Goal: Task Accomplishment & Management: Manage account settings

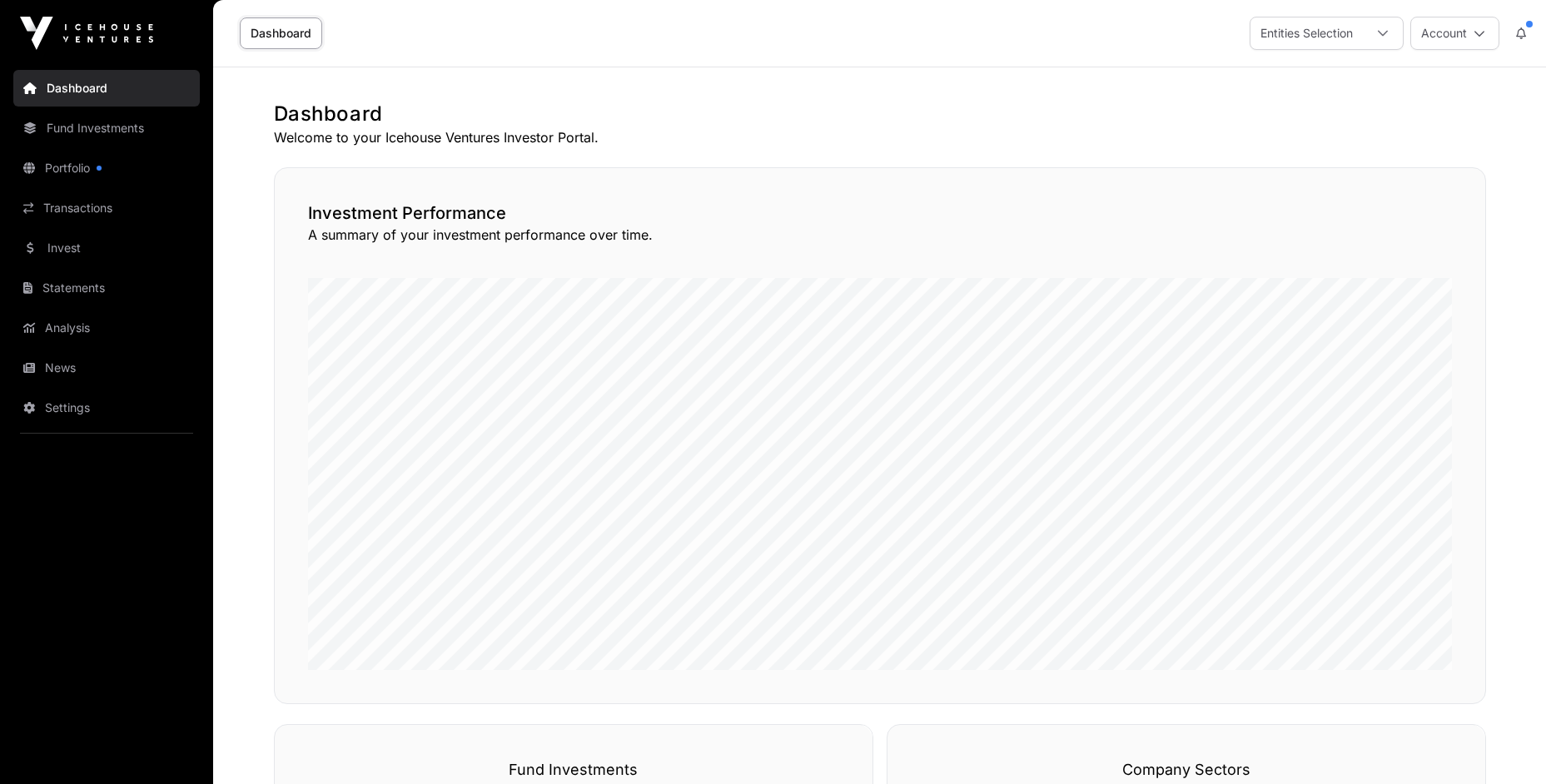
click at [1454, 31] on button "Account" at bounding box center [1455, 33] width 89 height 33
click at [787, 107] on h1 "Dashboard" at bounding box center [880, 113] width 1212 height 26
click at [35, 166] on link "Portfolio" at bounding box center [107, 168] width 187 height 37
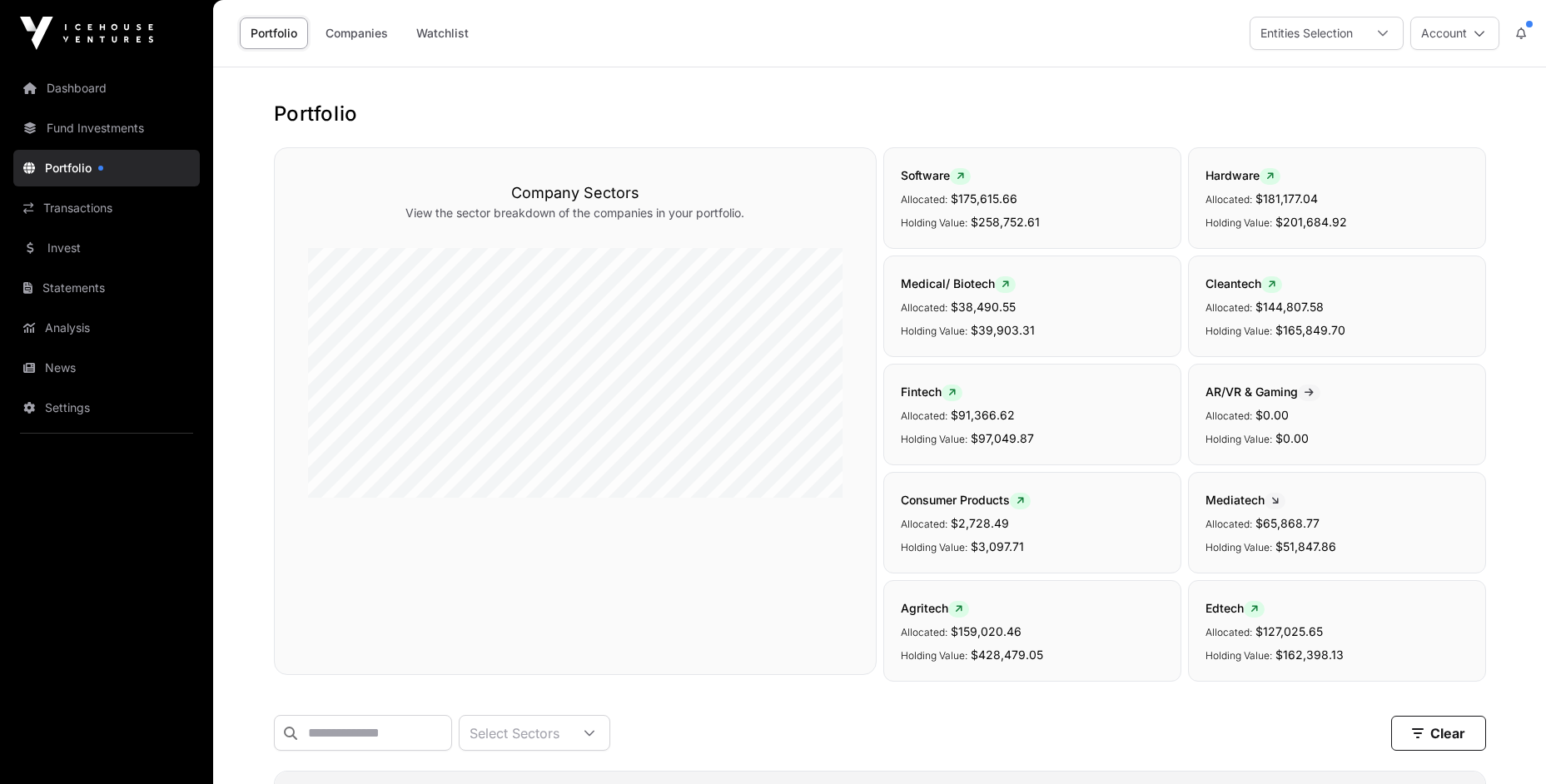
click at [104, 299] on link "Statements" at bounding box center [107, 287] width 187 height 37
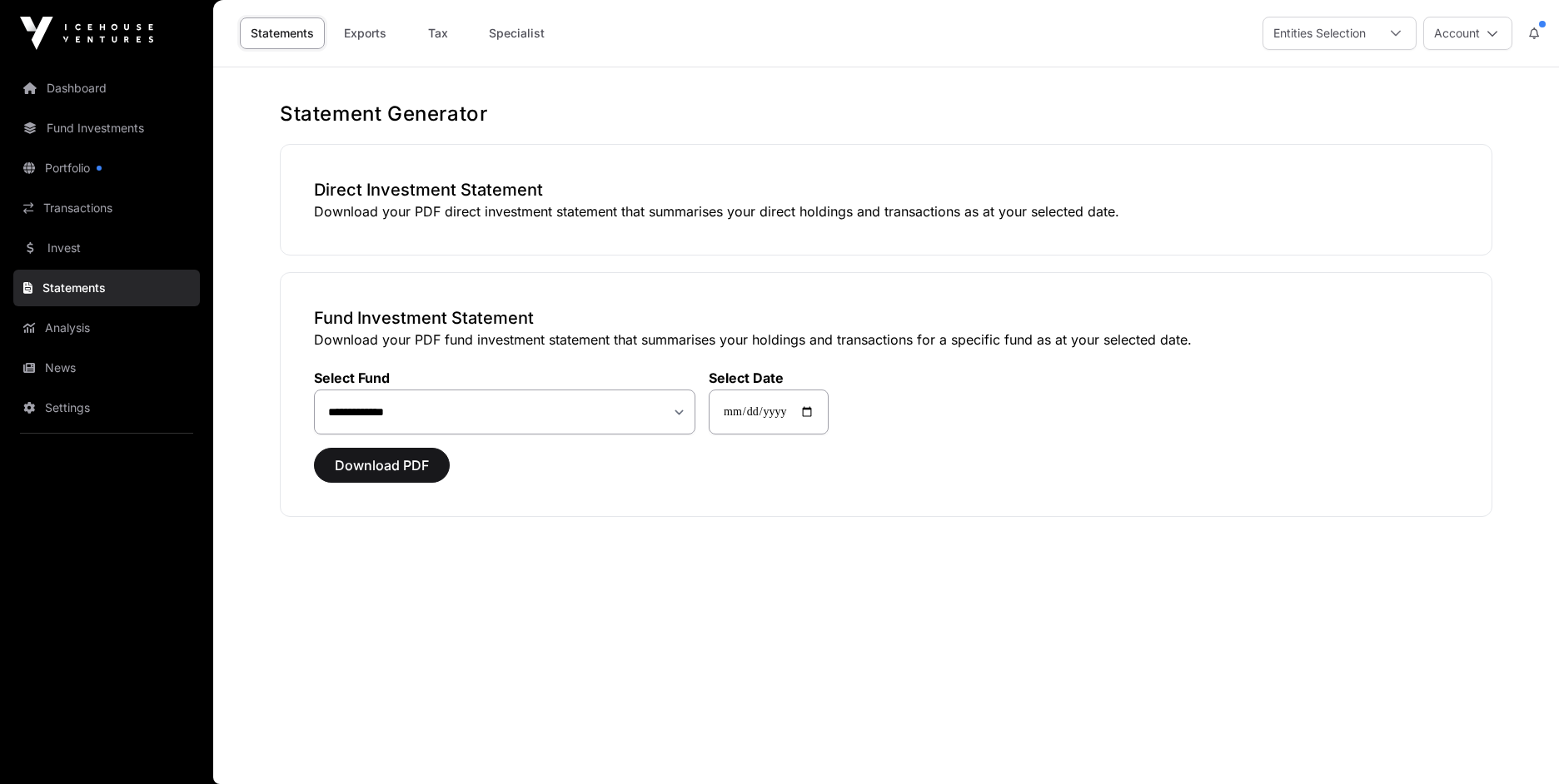
click at [84, 92] on link "Dashboard" at bounding box center [107, 88] width 187 height 37
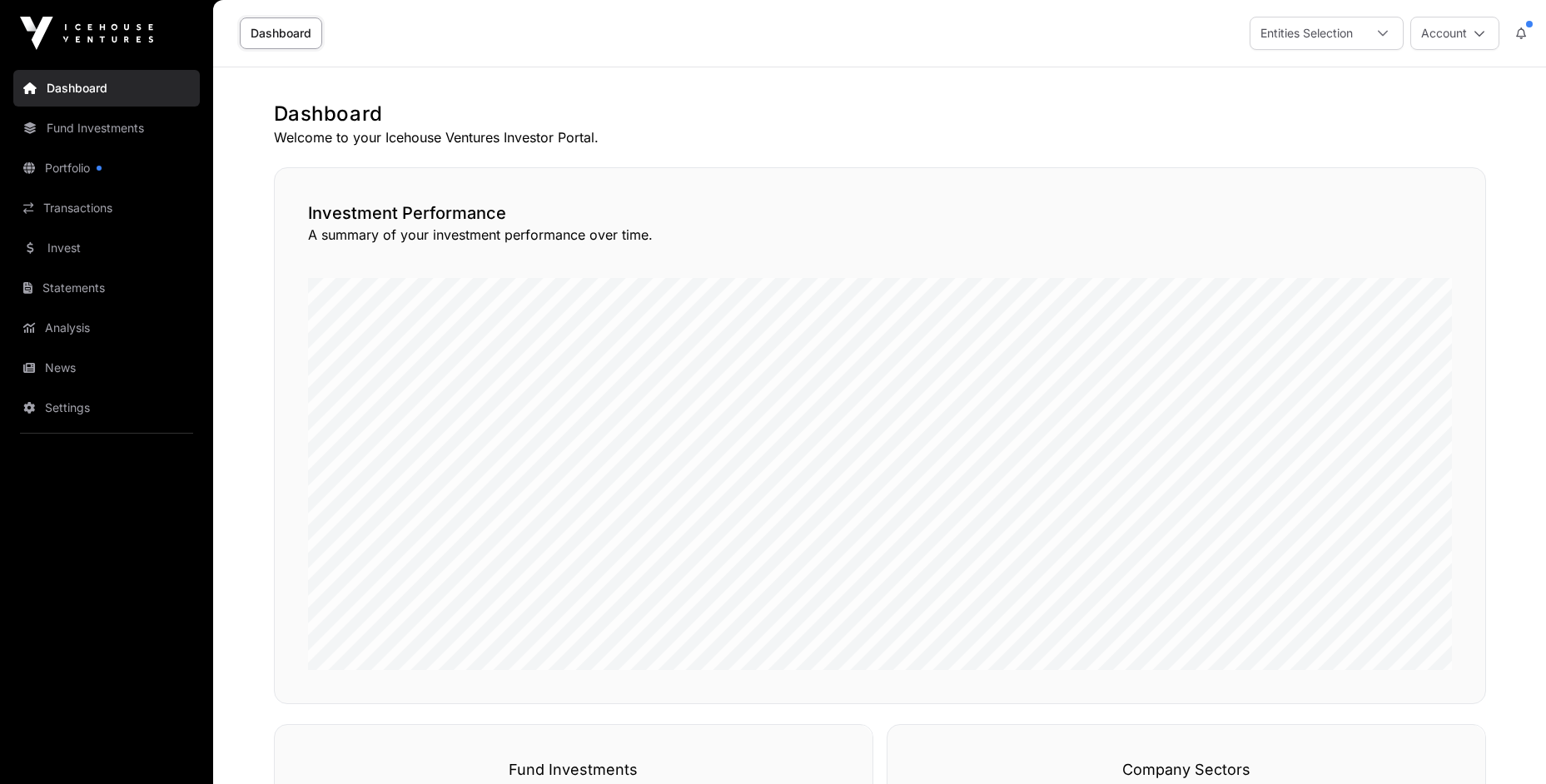
click at [1468, 46] on button "Account" at bounding box center [1455, 33] width 89 height 33
click at [1375, 163] on link "Settings" at bounding box center [1393, 177] width 205 height 30
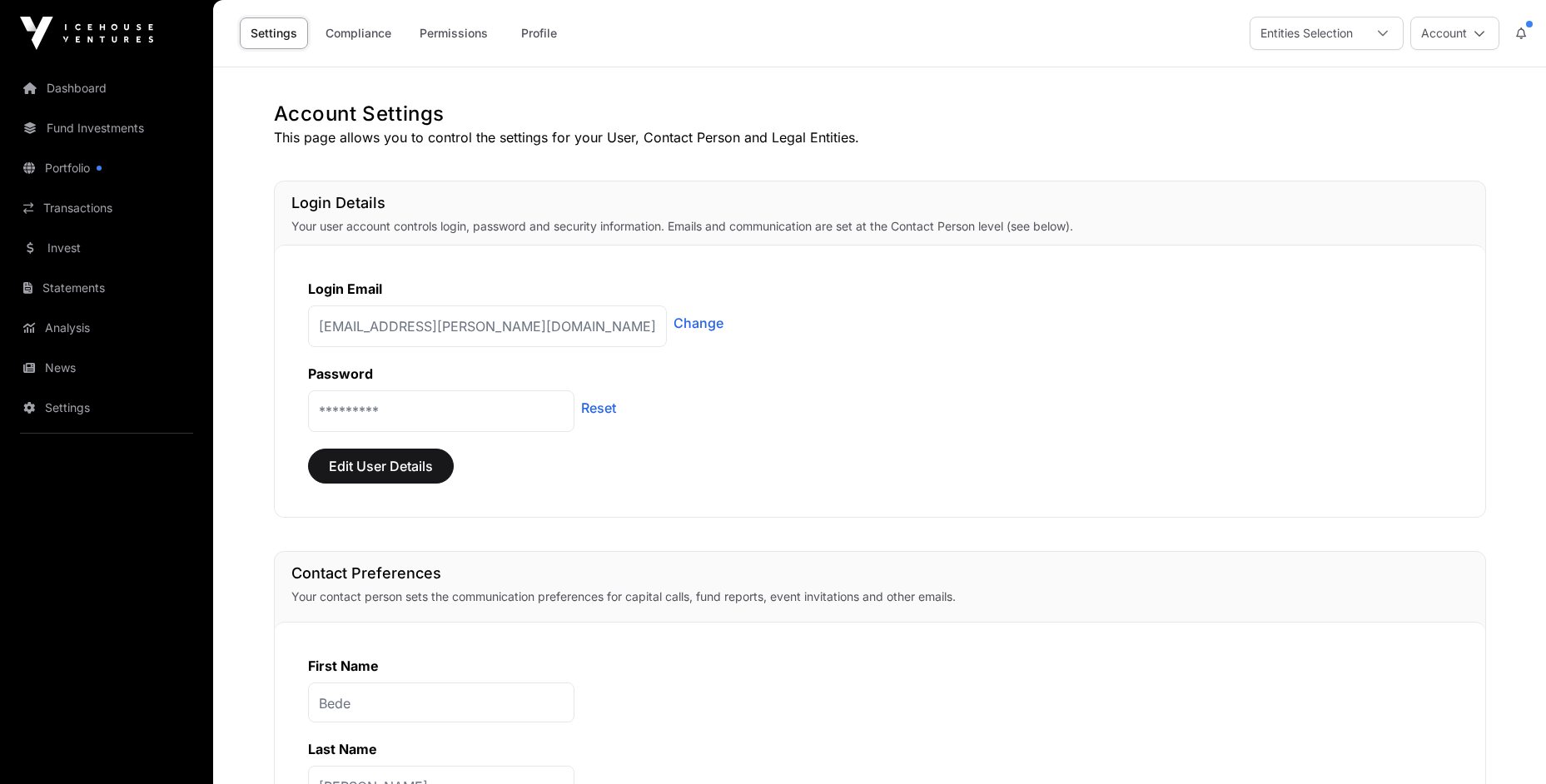
click at [1479, 38] on icon at bounding box center [1479, 33] width 12 height 12
click at [1386, 197] on link "Support" at bounding box center [1393, 212] width 205 height 30
click at [1475, 37] on icon at bounding box center [1479, 33] width 12 height 12
click at [1399, 231] on link "Sign Out" at bounding box center [1393, 246] width 205 height 30
